Goal: Task Accomplishment & Management: Manage account settings

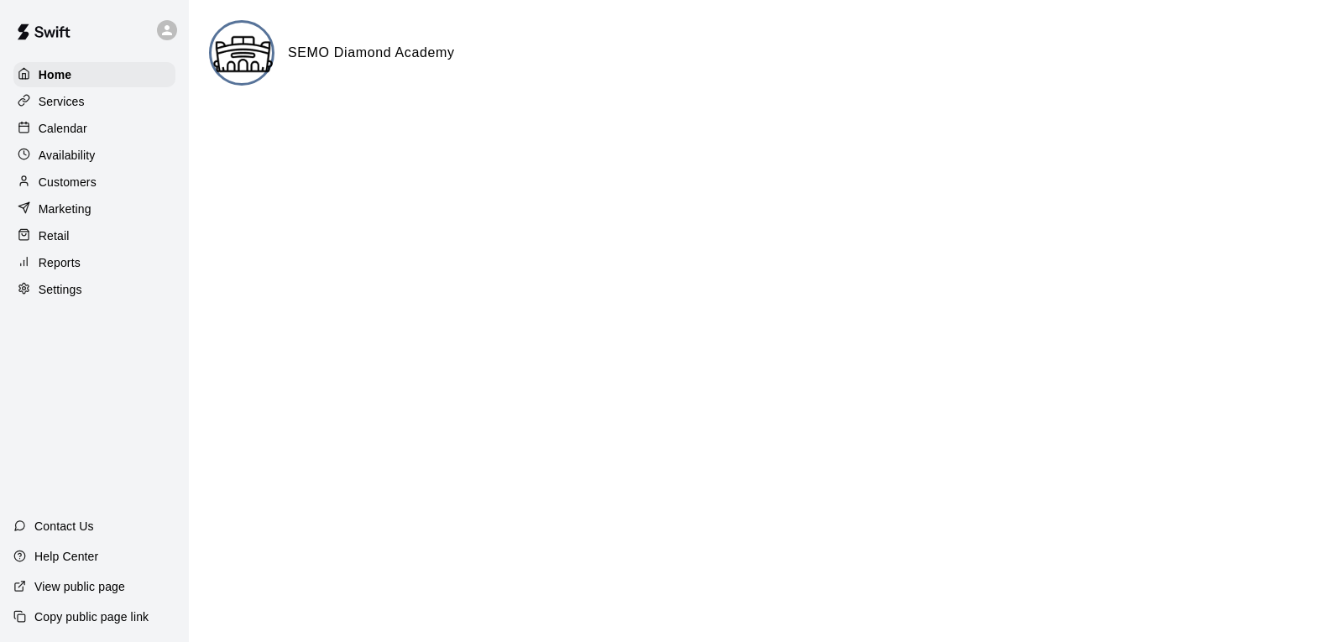
click at [81, 298] on p "Settings" at bounding box center [61, 289] width 44 height 17
select select "**"
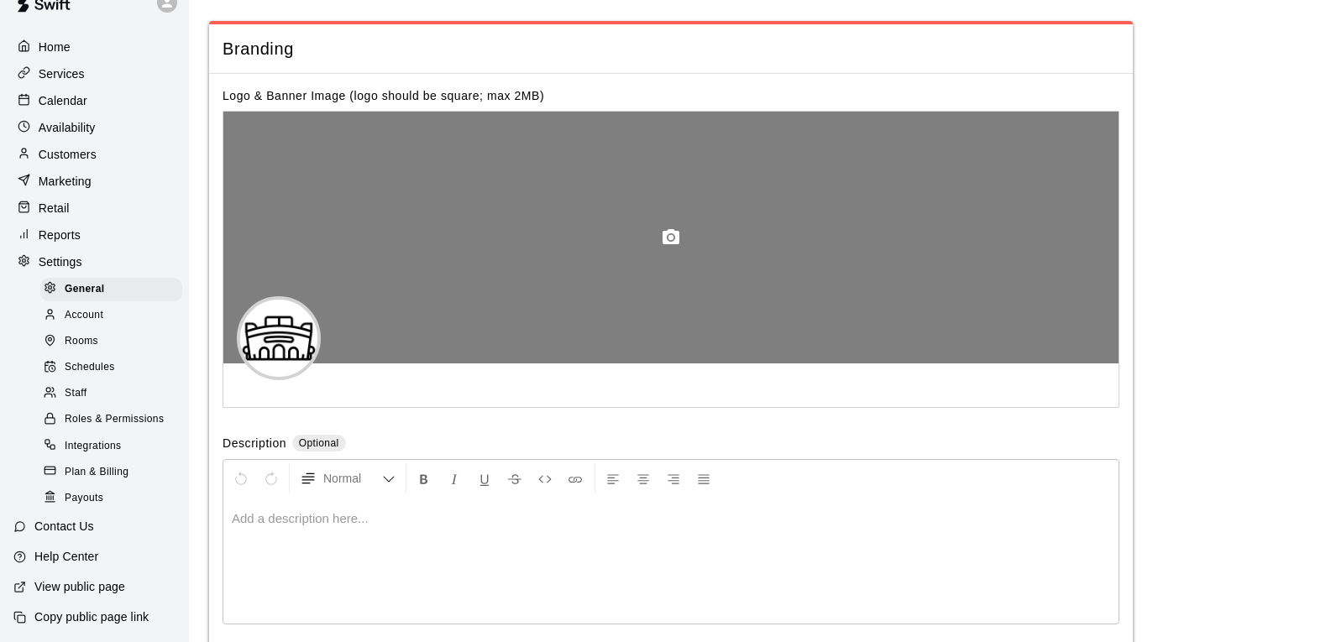
scroll to position [3862, 0]
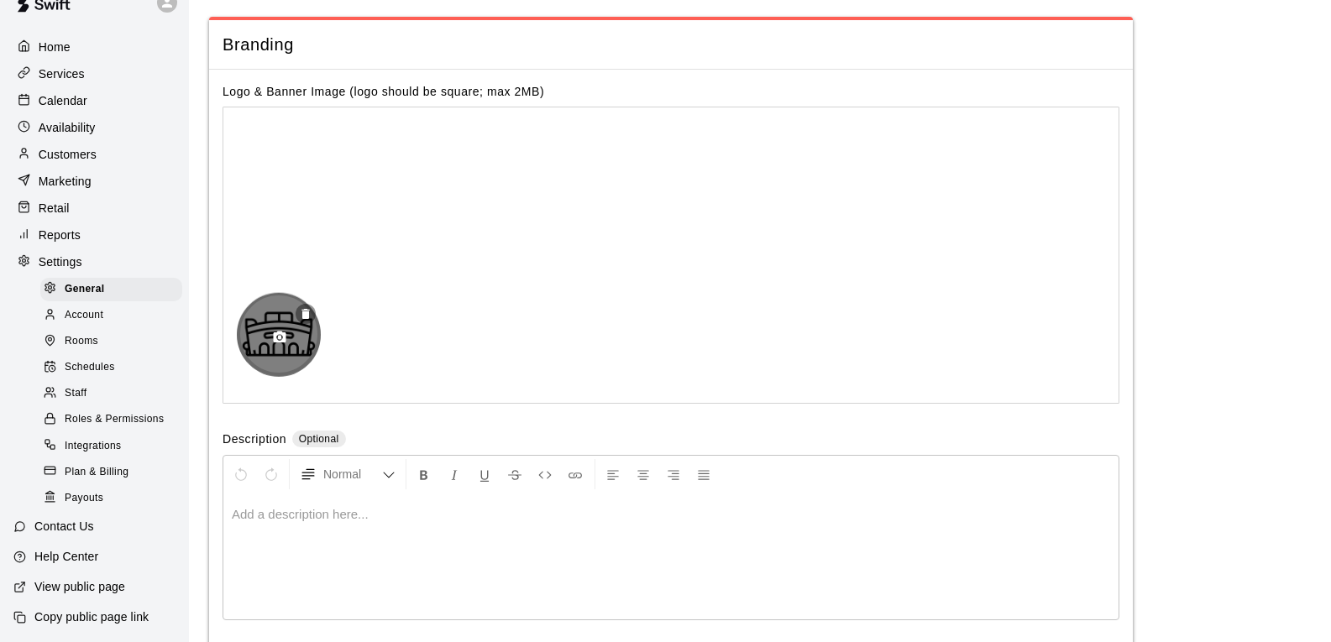
click at [269, 360] on div at bounding box center [279, 334] width 84 height 84
click at [280, 345] on icon "button" at bounding box center [279, 337] width 15 height 15
click at [277, 343] on icon "button" at bounding box center [280, 338] width 13 height 12
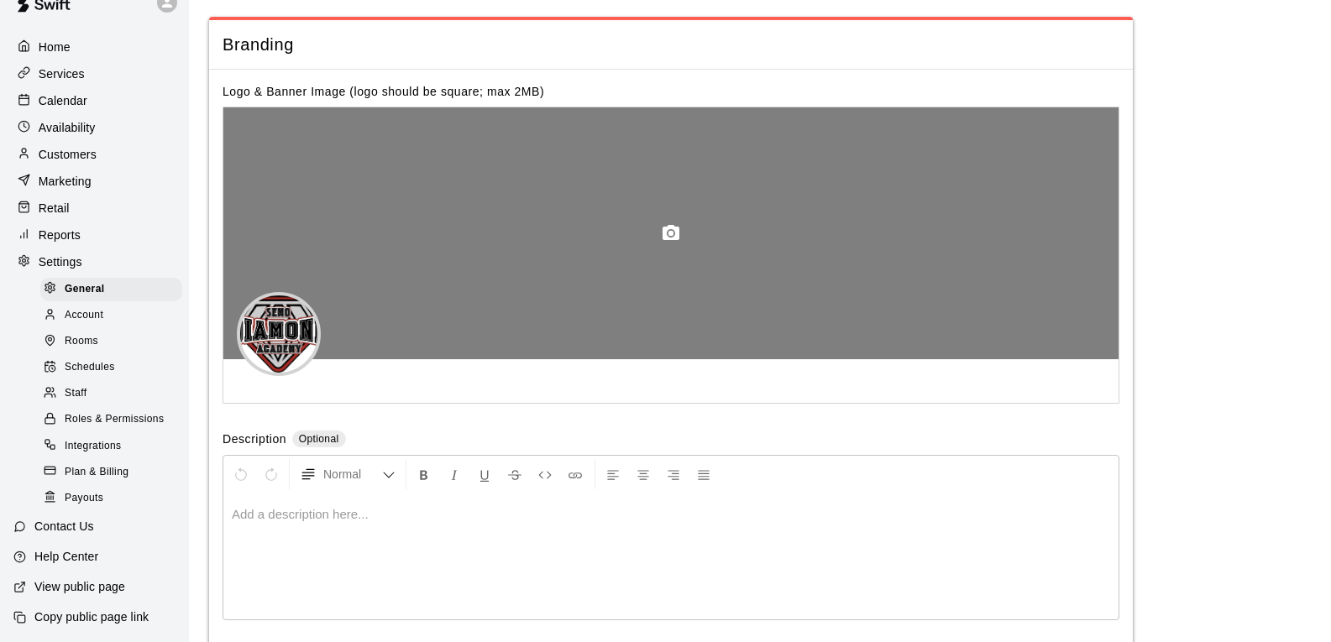
click at [672, 240] on icon "button" at bounding box center [670, 232] width 17 height 15
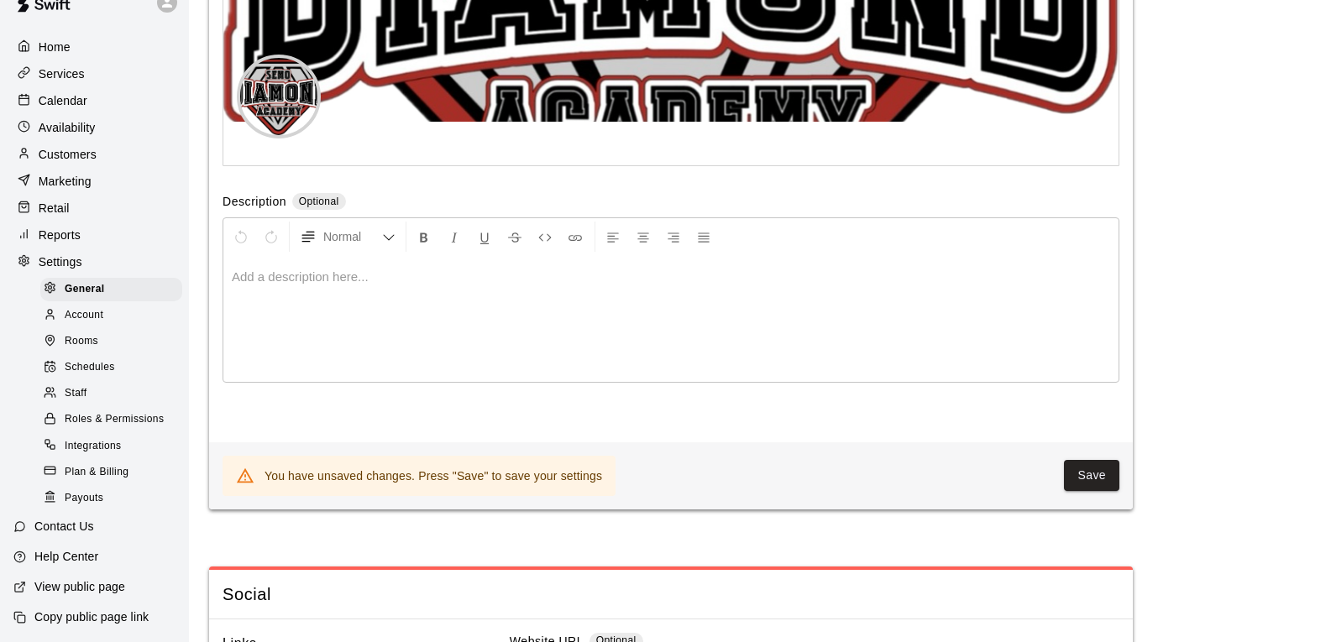
scroll to position [4114, 0]
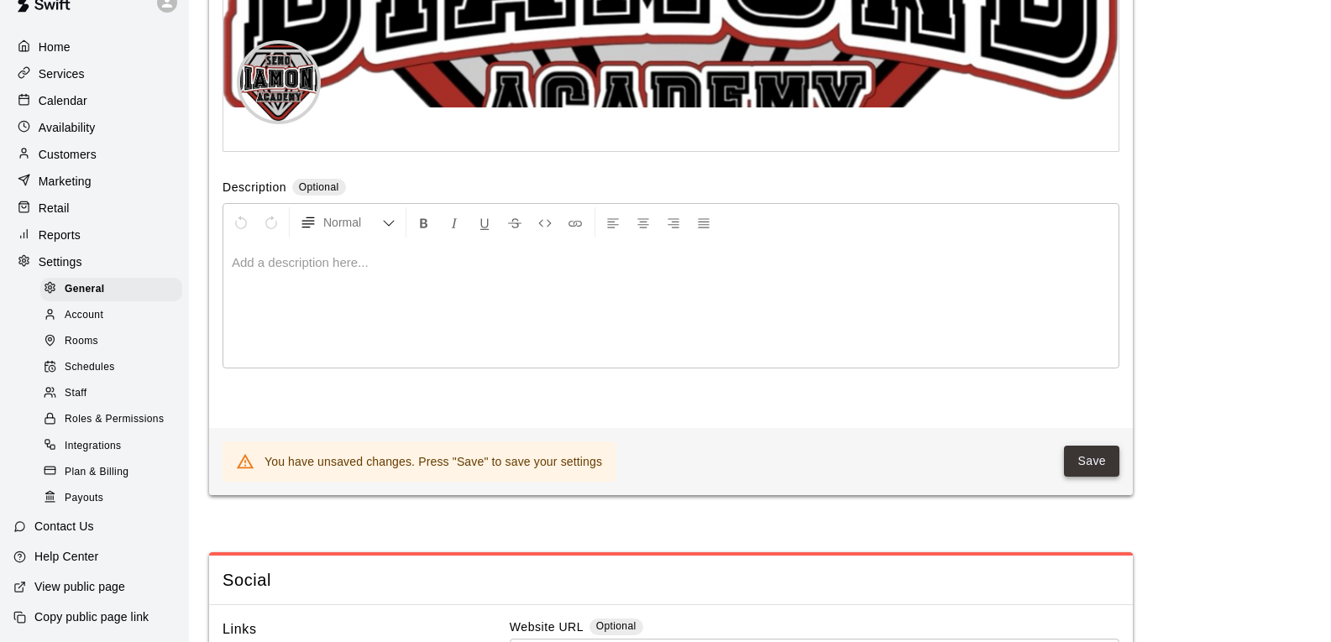
click at [1108, 477] on button "Save" at bounding box center [1091, 461] width 55 height 31
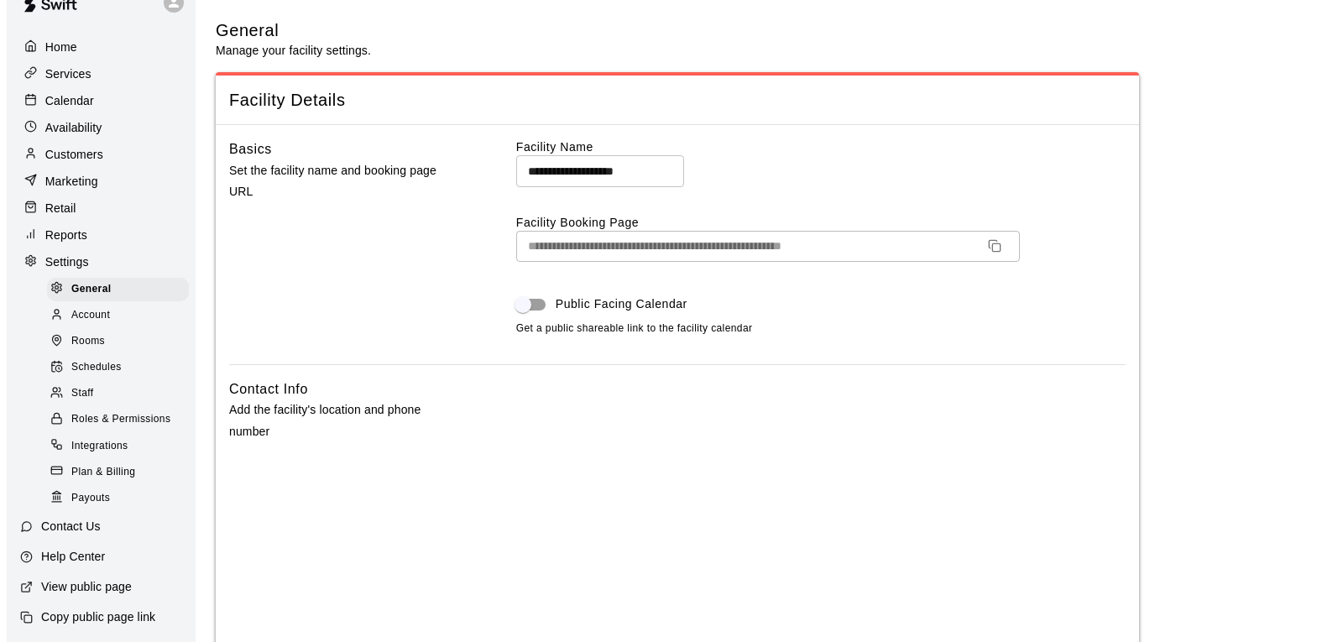
scroll to position [0, 0]
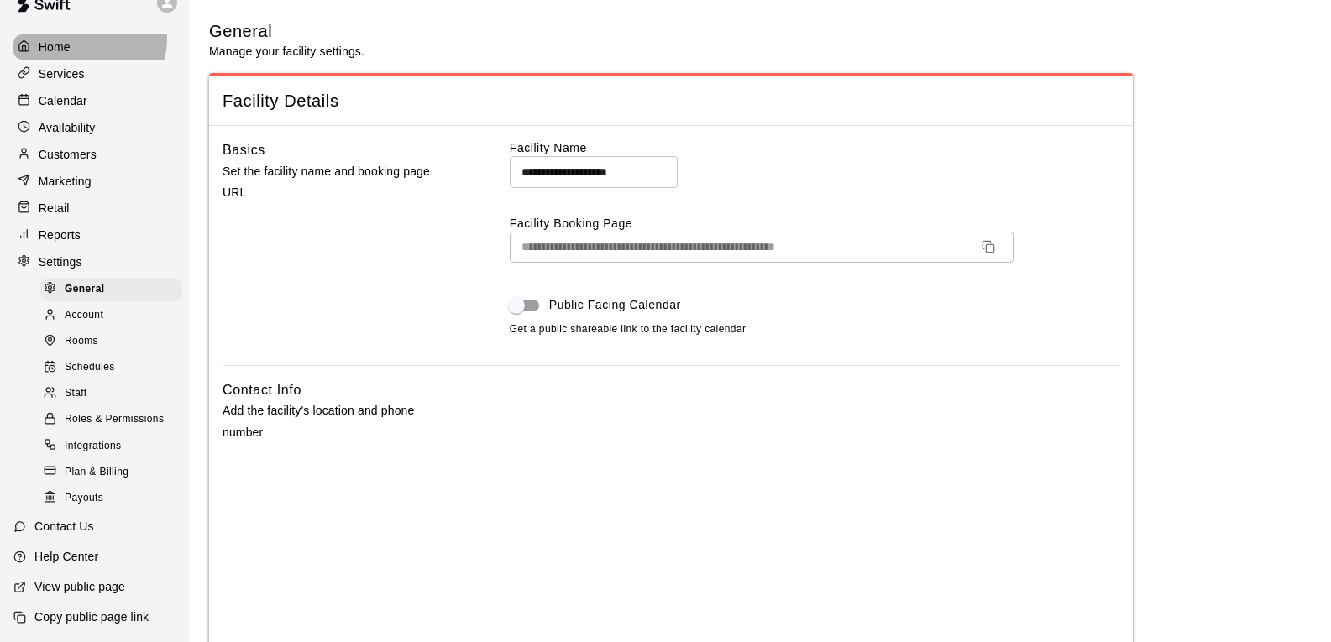
click at [75, 34] on div "Home" at bounding box center [94, 46] width 162 height 25
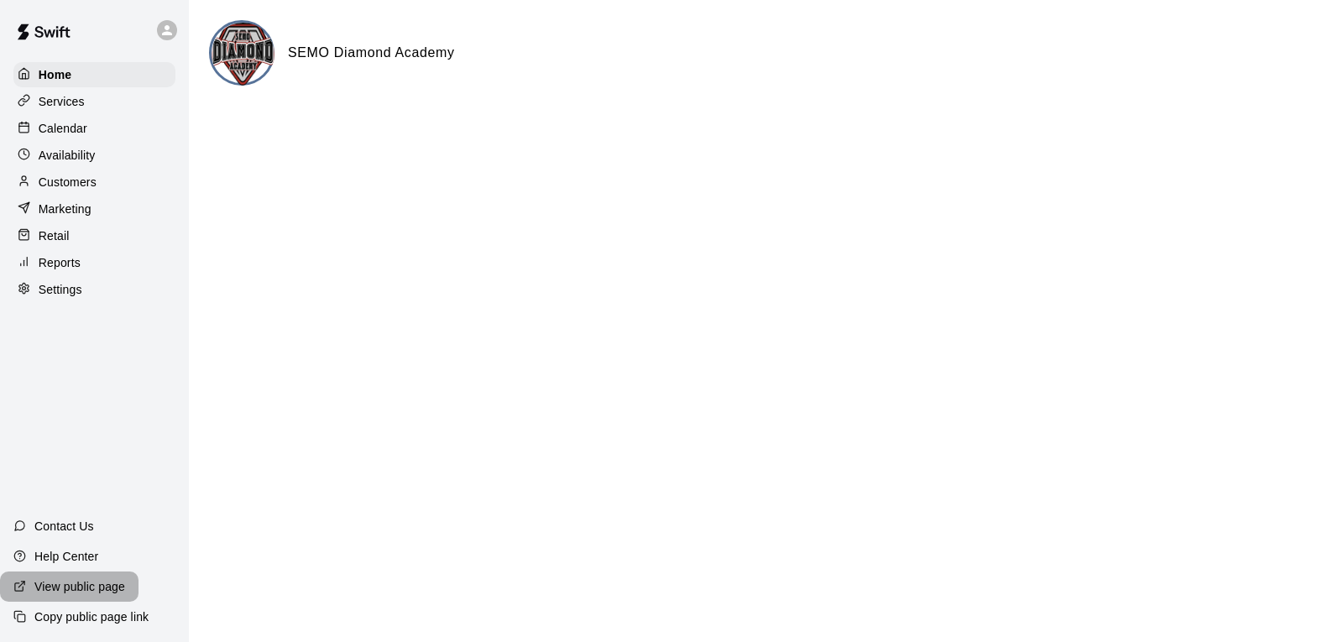
click at [80, 587] on p "View public page" at bounding box center [79, 586] width 91 height 17
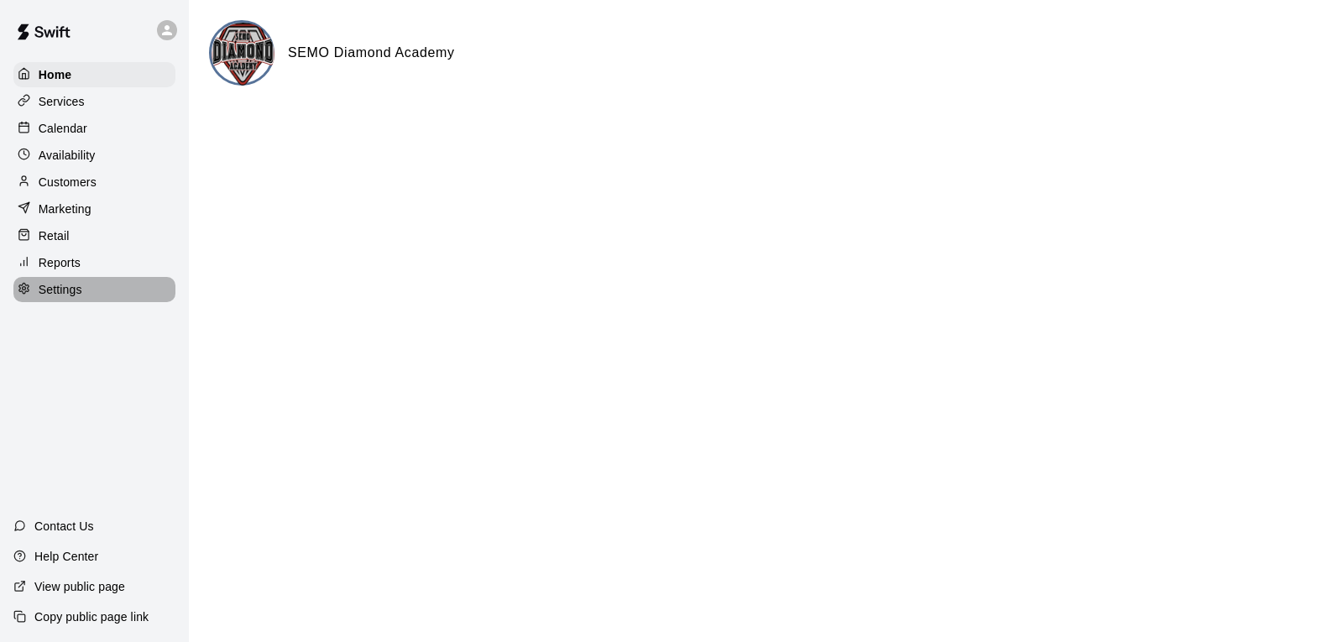
click at [65, 298] on p "Settings" at bounding box center [61, 289] width 44 height 17
select select "**"
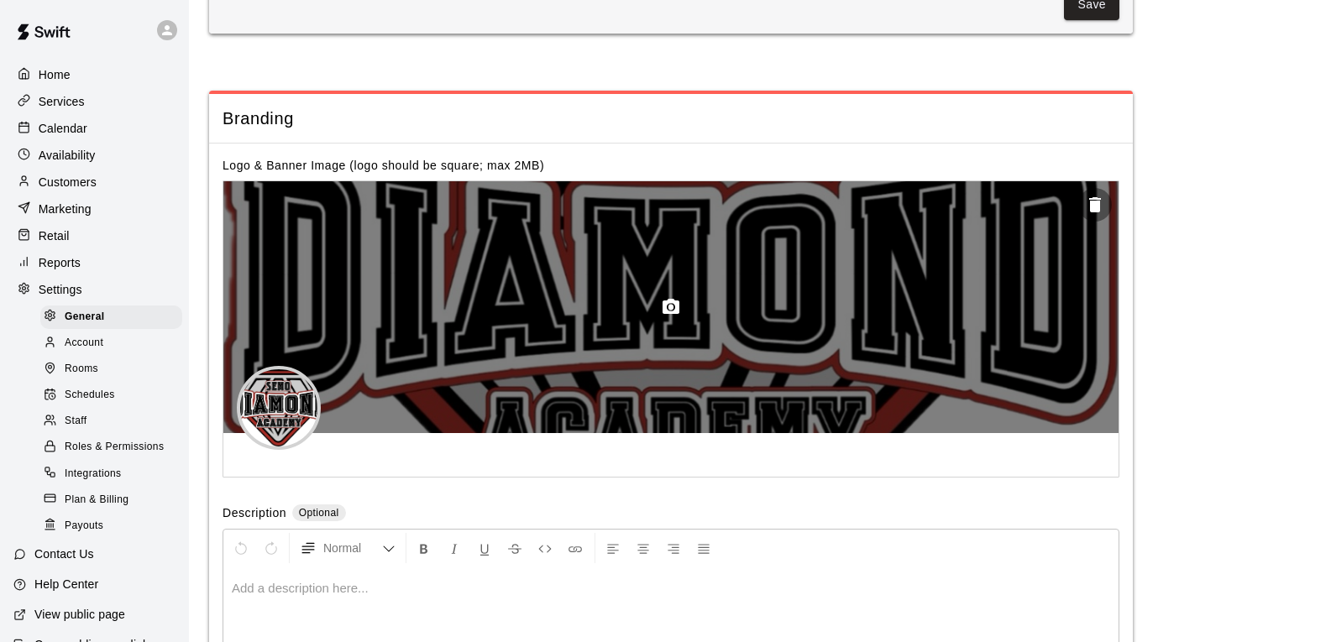
scroll to position [3694, 0]
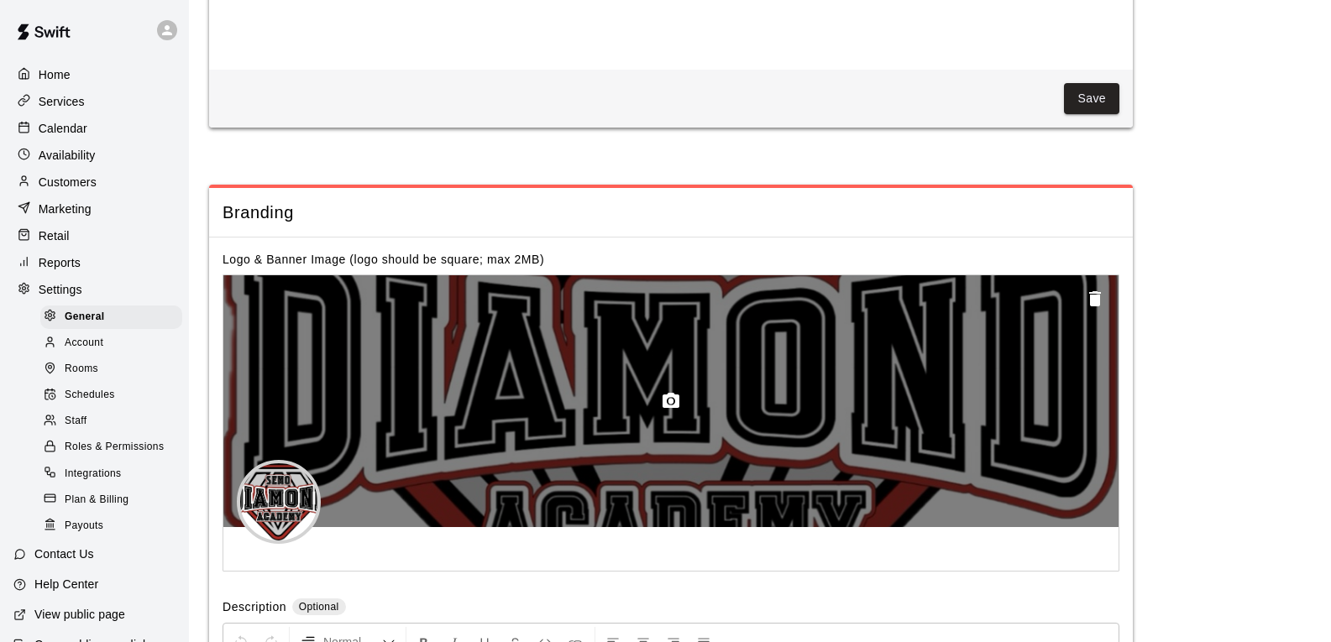
click at [1097, 306] on icon "button" at bounding box center [1095, 298] width 12 height 15
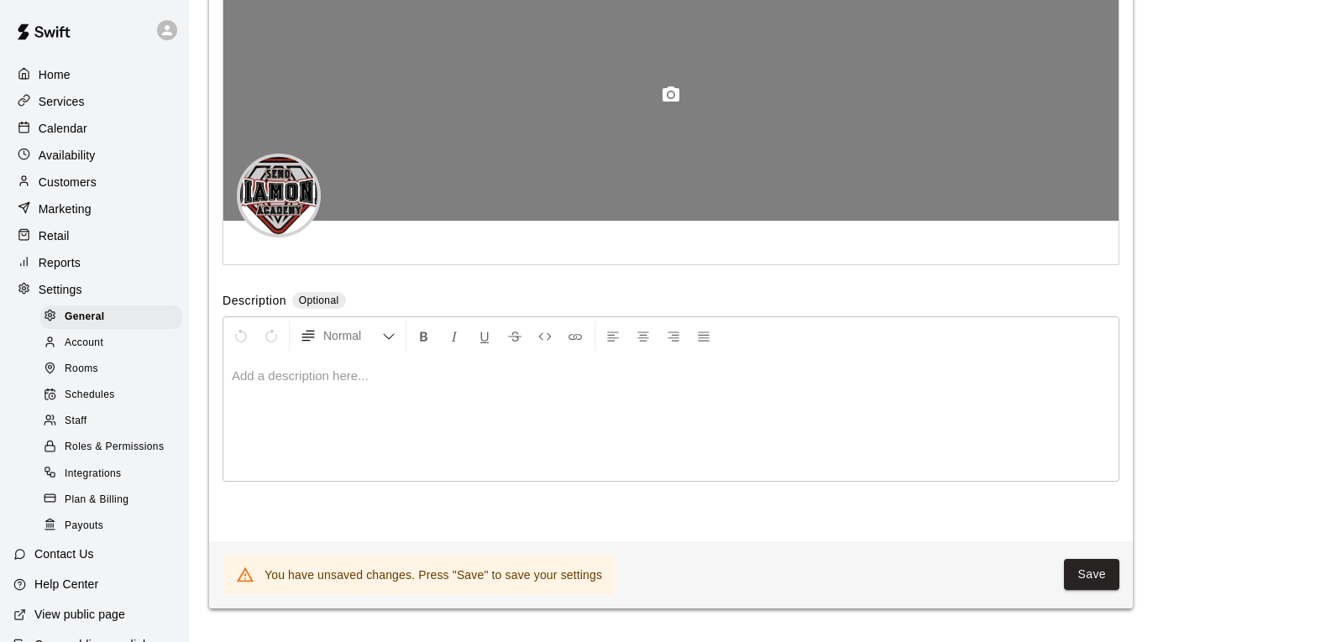
scroll to position [4114, 0]
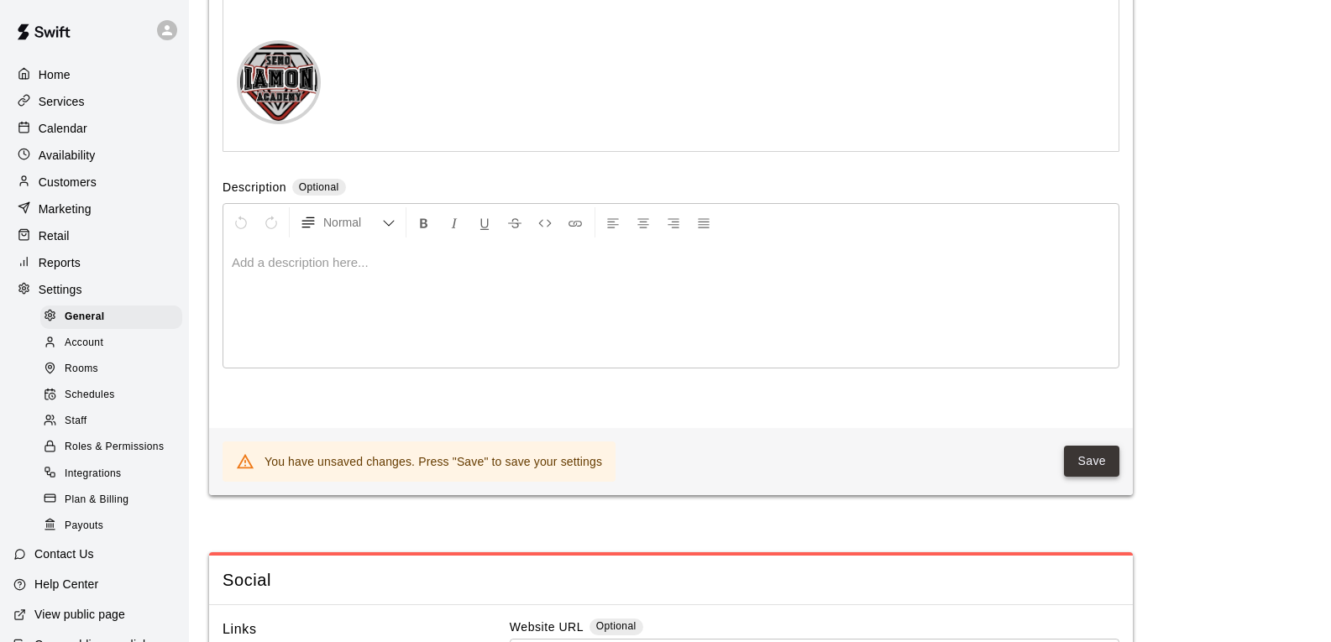
click at [1078, 477] on button "Save" at bounding box center [1091, 461] width 55 height 31
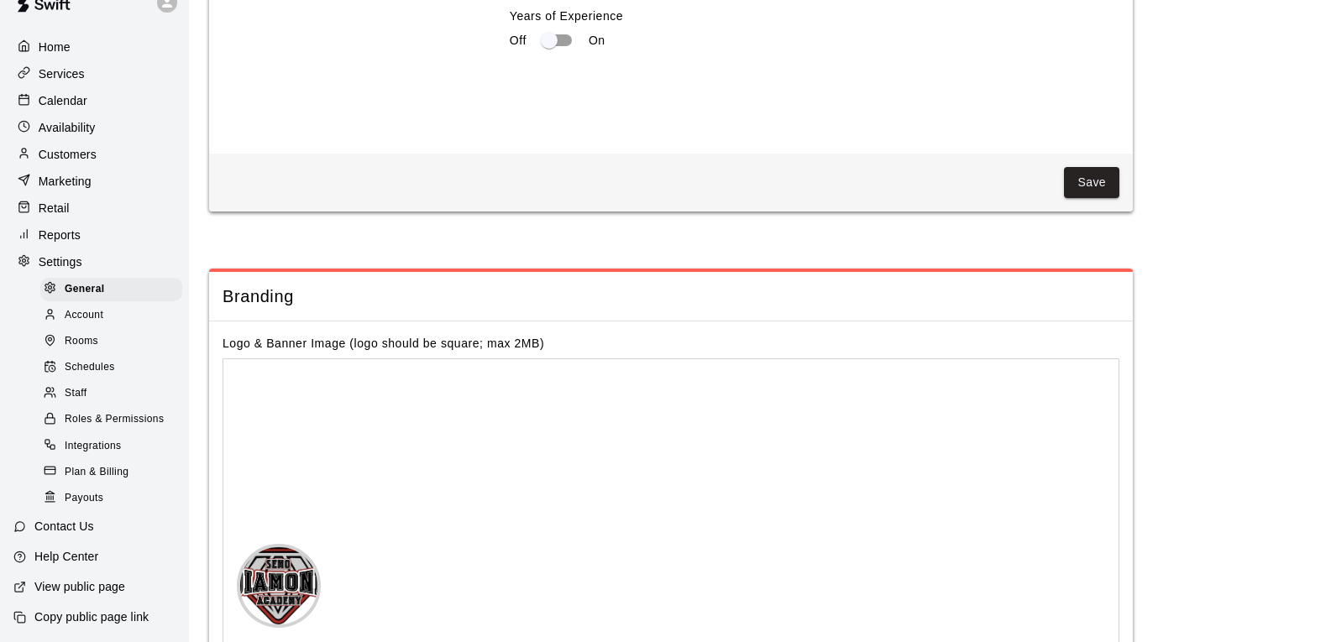
scroll to position [44, 0]
click at [44, 585] on p "View public page" at bounding box center [79, 586] width 91 height 17
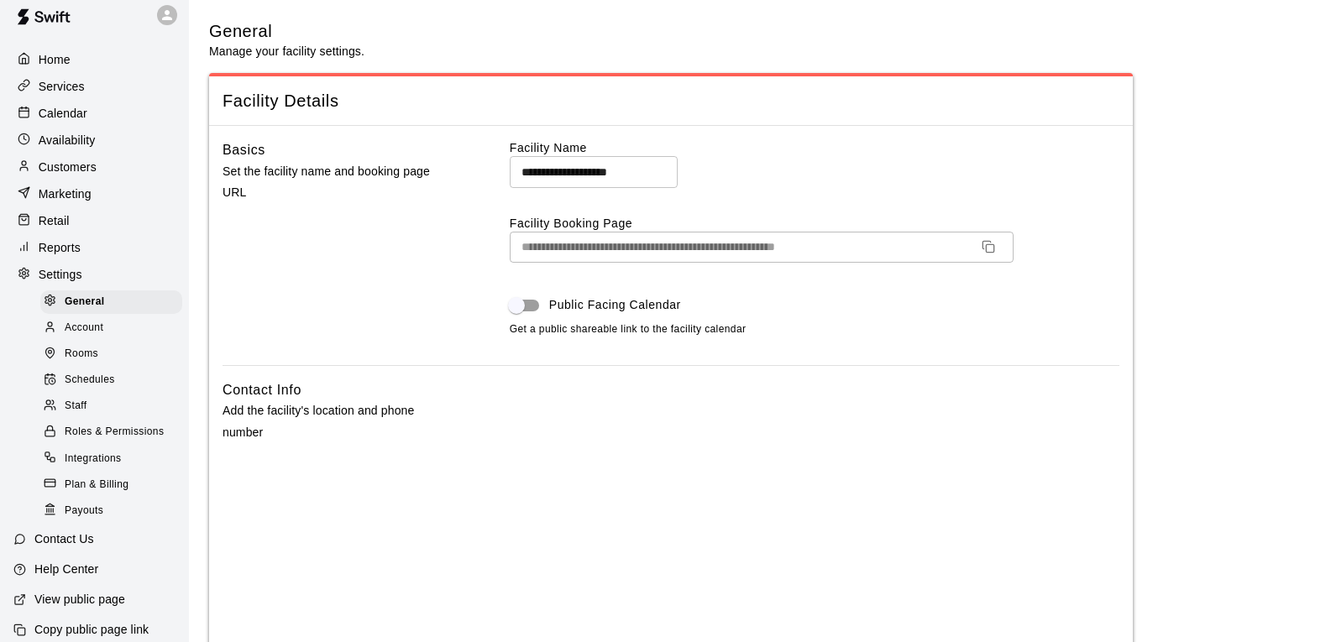
scroll to position [0, 0]
